Goal: Share content

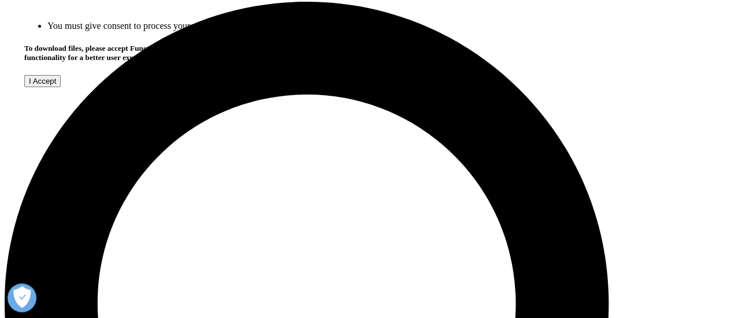
scroll to position [392, 0]
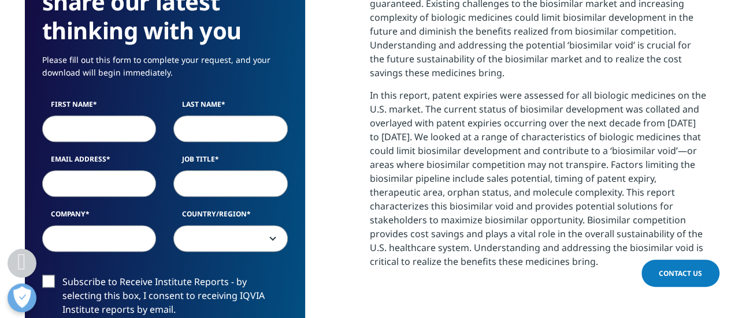
scroll to position [751, 0]
